Goal: Find contact information: Find contact information

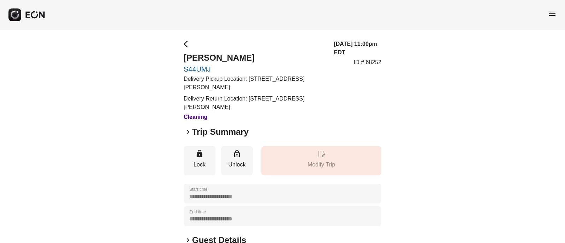
scroll to position [120, 0]
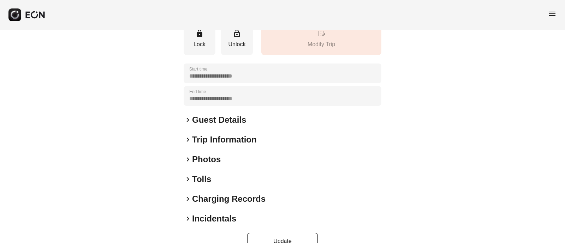
click at [186, 155] on span "keyboard_arrow_right" at bounding box center [187, 159] width 8 height 8
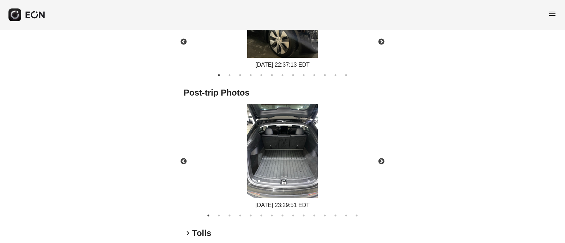
scroll to position [385, 0]
click at [382, 149] on button "Next" at bounding box center [381, 161] width 25 height 25
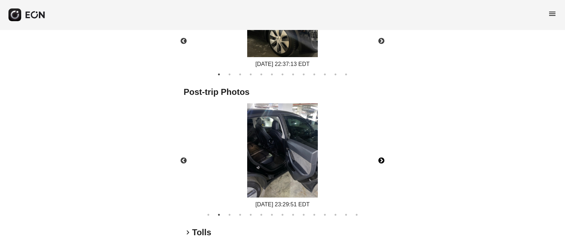
click at [382, 149] on button "Next" at bounding box center [381, 161] width 25 height 25
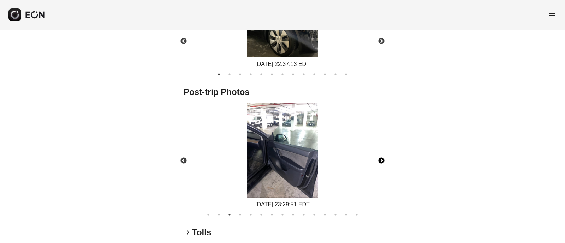
click at [382, 149] on button "Next" at bounding box center [381, 161] width 25 height 25
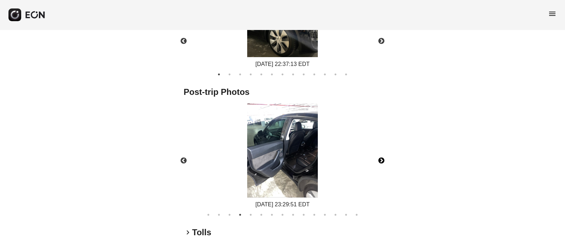
click at [382, 149] on button "Next" at bounding box center [381, 161] width 25 height 25
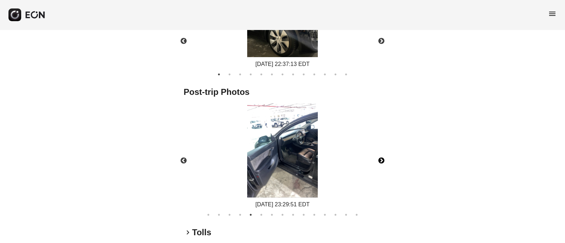
click at [382, 149] on button "Next" at bounding box center [381, 161] width 25 height 25
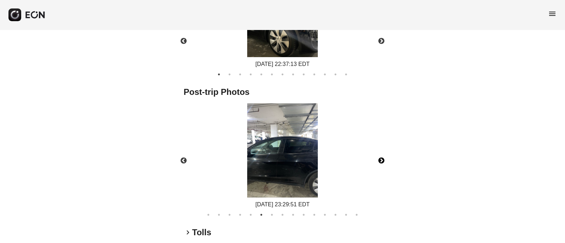
click at [382, 149] on button "Next" at bounding box center [381, 161] width 25 height 25
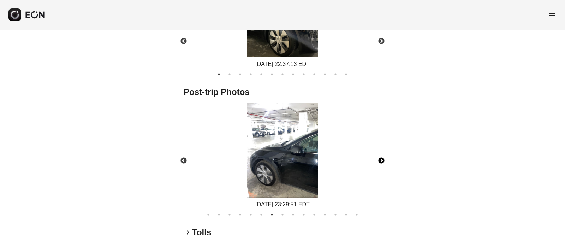
click at [382, 149] on button "Next" at bounding box center [381, 161] width 25 height 25
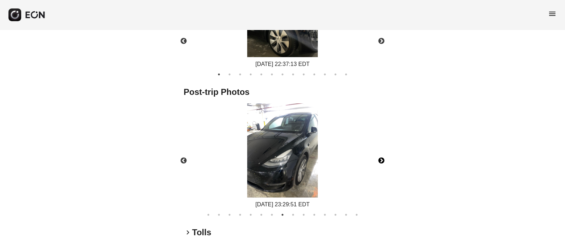
click at [382, 149] on button "Next" at bounding box center [381, 161] width 25 height 25
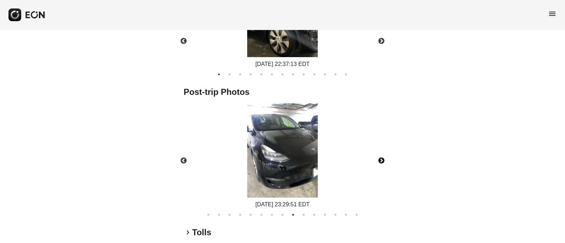
click at [382, 149] on button "Next" at bounding box center [381, 161] width 25 height 25
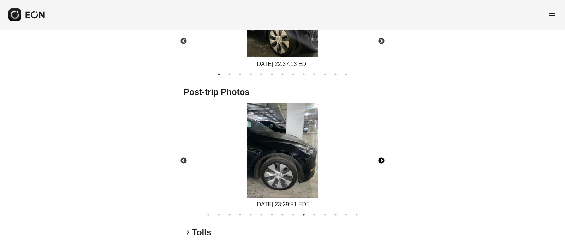
click at [382, 149] on button "Next" at bounding box center [381, 161] width 25 height 25
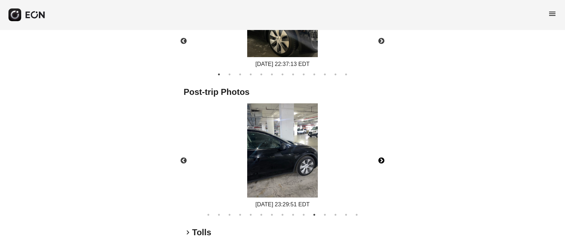
click at [382, 149] on button "Next" at bounding box center [381, 161] width 25 height 25
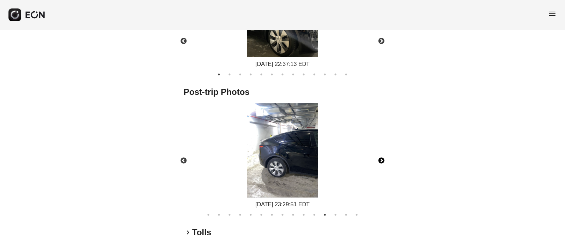
click at [382, 149] on button "Next" at bounding box center [381, 161] width 25 height 25
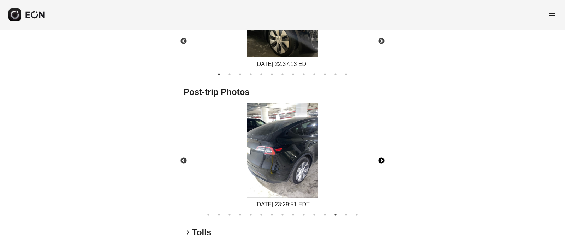
click at [382, 149] on button "Next" at bounding box center [381, 161] width 25 height 25
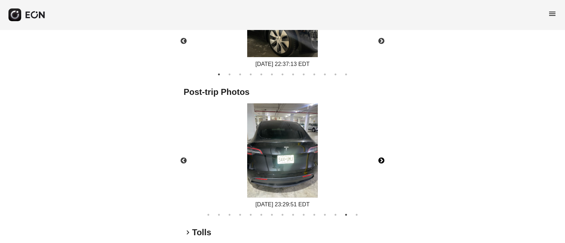
click at [382, 149] on button "Next" at bounding box center [381, 161] width 25 height 25
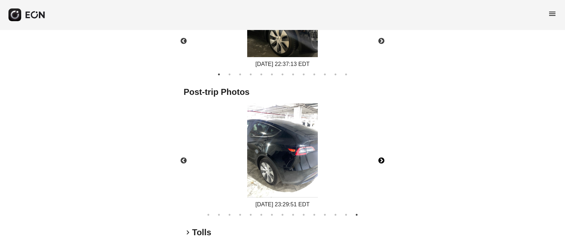
click at [382, 149] on button "Next" at bounding box center [381, 161] width 25 height 25
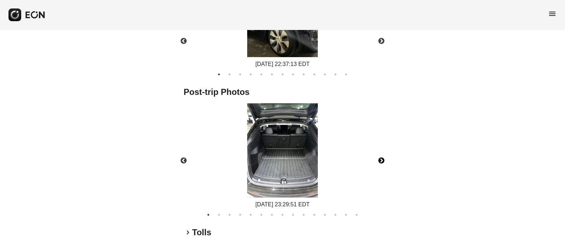
click at [382, 149] on button "Next" at bounding box center [381, 161] width 25 height 25
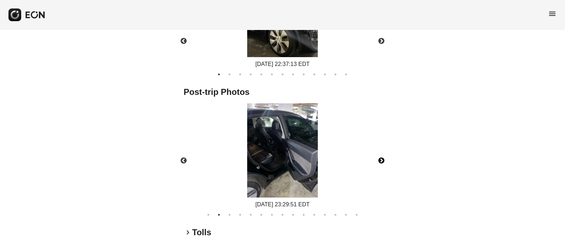
click at [383, 149] on button "Next" at bounding box center [381, 161] width 25 height 25
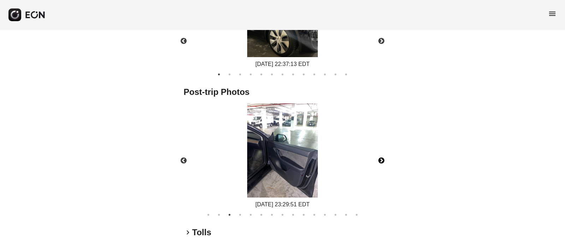
click at [383, 149] on button "Next" at bounding box center [381, 161] width 25 height 25
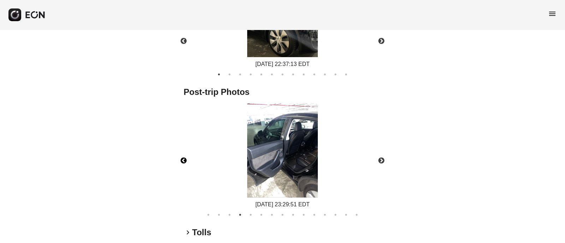
click at [182, 149] on button "Previous" at bounding box center [183, 161] width 25 height 25
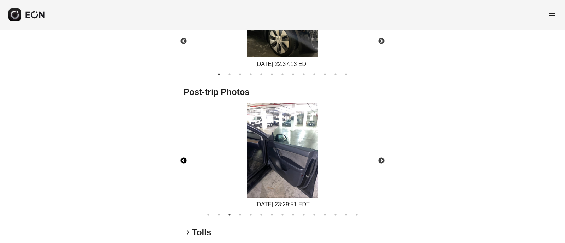
click at [182, 149] on button "Previous" at bounding box center [183, 161] width 25 height 25
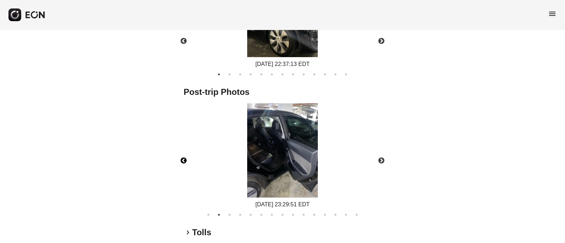
click at [182, 149] on button "Previous" at bounding box center [183, 161] width 25 height 25
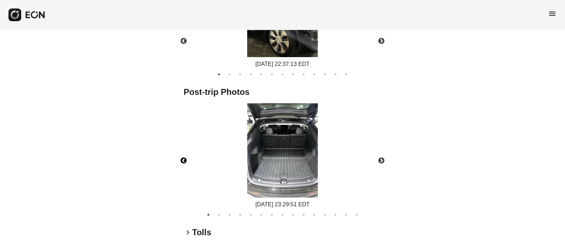
click at [181, 149] on button "Previous" at bounding box center [183, 161] width 25 height 25
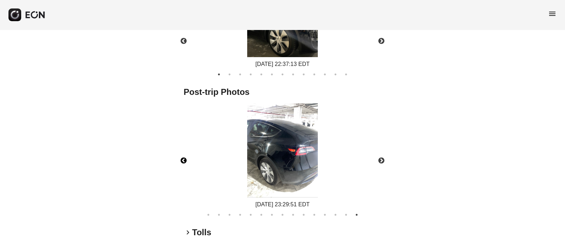
click at [181, 149] on button "Previous" at bounding box center [183, 161] width 25 height 25
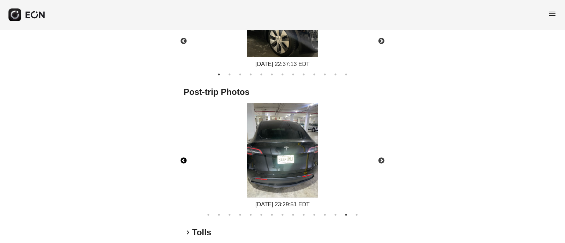
click at [181, 149] on button "Previous" at bounding box center [183, 161] width 25 height 25
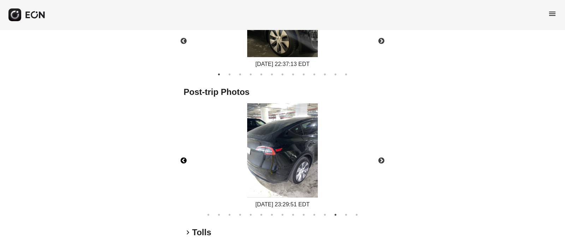
click at [181, 149] on button "Previous" at bounding box center [183, 161] width 25 height 25
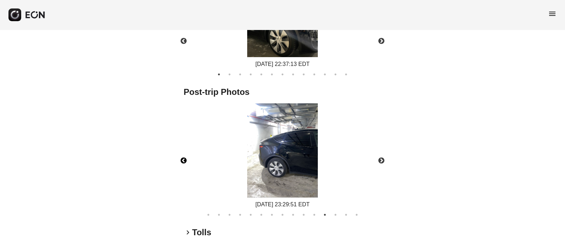
click at [181, 149] on button "Previous" at bounding box center [183, 161] width 25 height 25
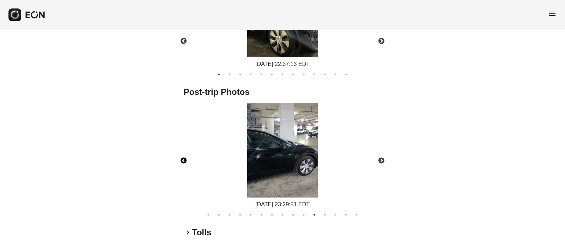
click at [181, 149] on button "Previous" at bounding box center [183, 161] width 25 height 25
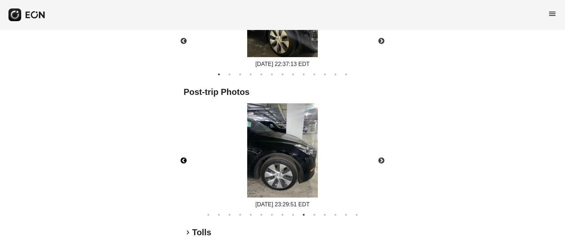
click at [181, 149] on button "Previous" at bounding box center [183, 161] width 25 height 25
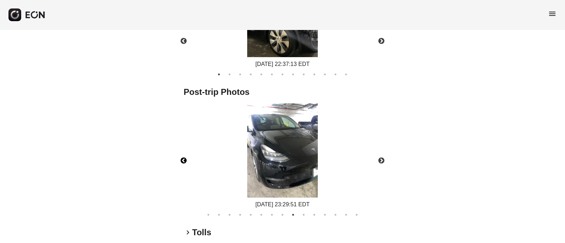
click at [181, 149] on button "Previous" at bounding box center [183, 161] width 25 height 25
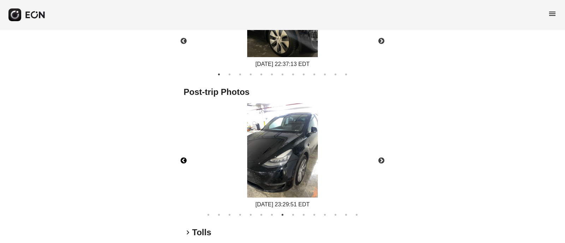
click at [183, 149] on button "Previous" at bounding box center [183, 161] width 25 height 25
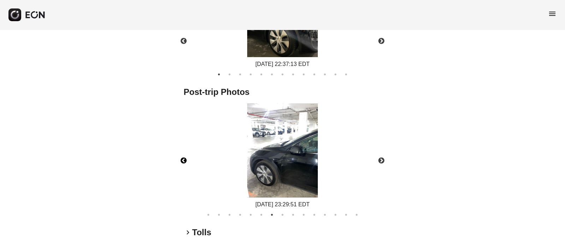
click at [183, 149] on button "Previous" at bounding box center [183, 161] width 25 height 25
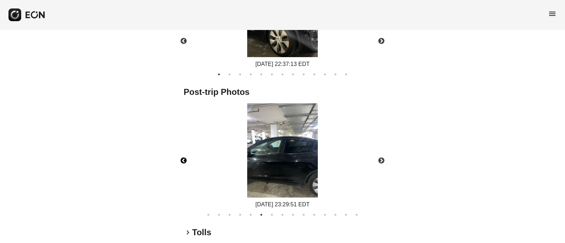
click at [182, 149] on button "Previous" at bounding box center [183, 161] width 25 height 25
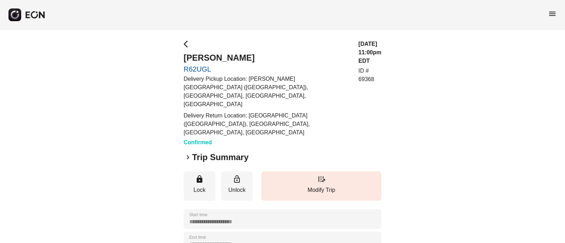
click at [180, 66] on div "**********" at bounding box center [282, 218] width 565 height 376
copy link "R62UGL"
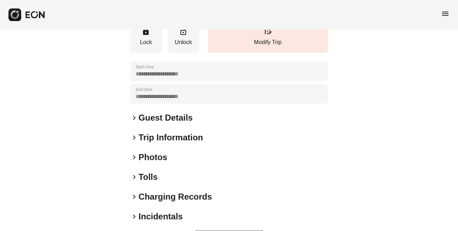
scroll to position [149, 0]
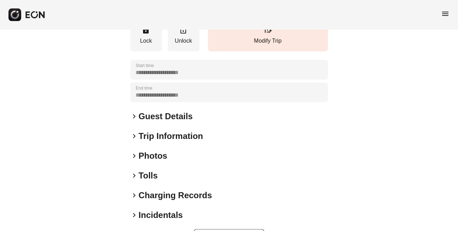
click at [134, 112] on span "keyboard_arrow_right" at bounding box center [134, 116] width 8 height 8
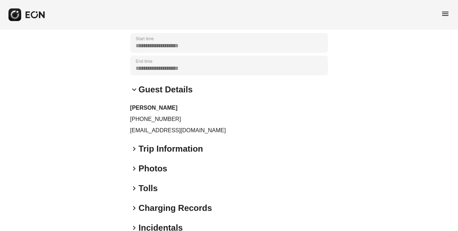
scroll to position [189, 0]
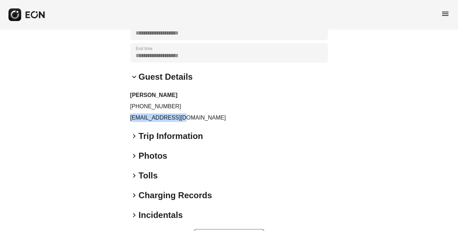
drag, startPoint x: 191, startPoint y: 92, endPoint x: 118, endPoint y: 93, distance: 72.7
click at [118, 93] on div "**********" at bounding box center [229, 49] width 458 height 416
copy p "s937717@gmail.com"
drag, startPoint x: 175, startPoint y: 76, endPoint x: 137, endPoint y: 83, distance: 38.0
click at [137, 91] on div "Sean Baker +14846507717 s937717@gmail.com" at bounding box center [229, 106] width 198 height 31
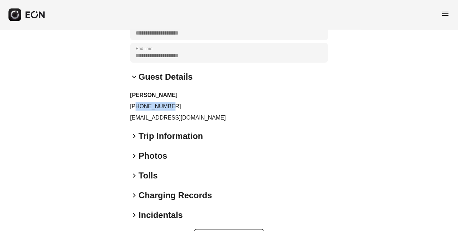
copy p "4846507717"
